Goal: Information Seeking & Learning: Find specific fact

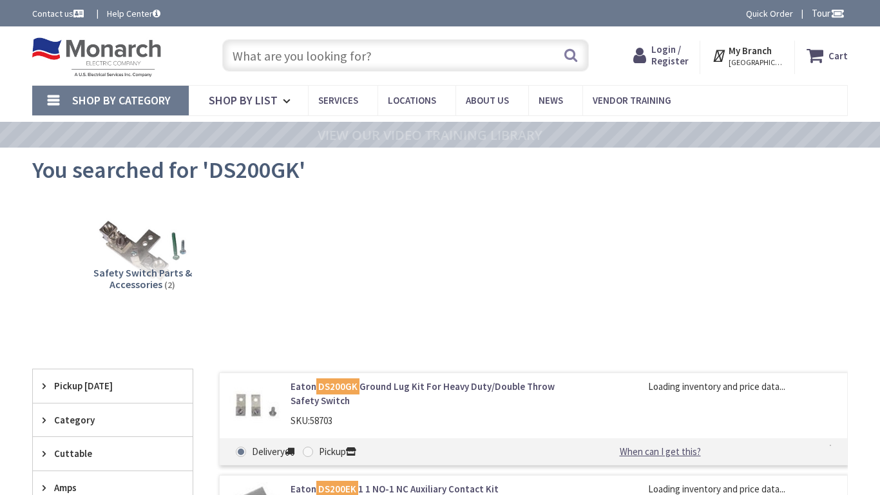
type input "[GEOGRAPHIC_DATA], [STREET_ADDRESS]"
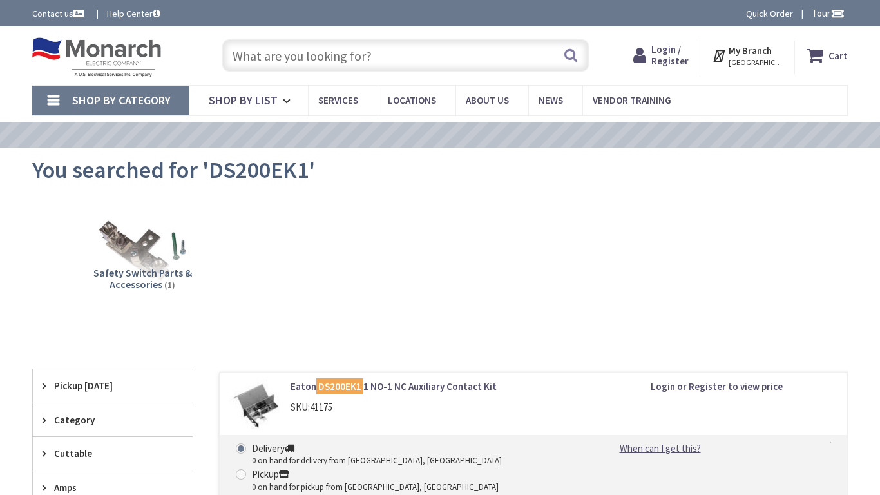
type input "[GEOGRAPHIC_DATA], [STREET_ADDRESS]"
